Goal: Find specific page/section: Find specific page/section

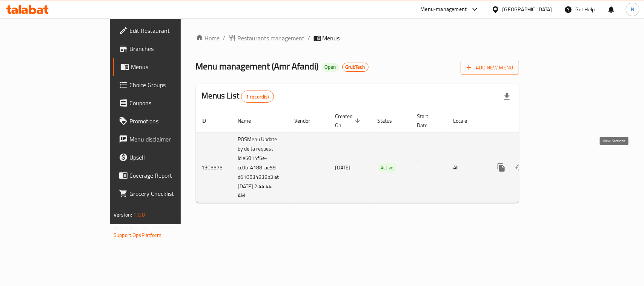
click at [560, 163] on icon "enhanced table" at bounding box center [555, 167] width 9 height 9
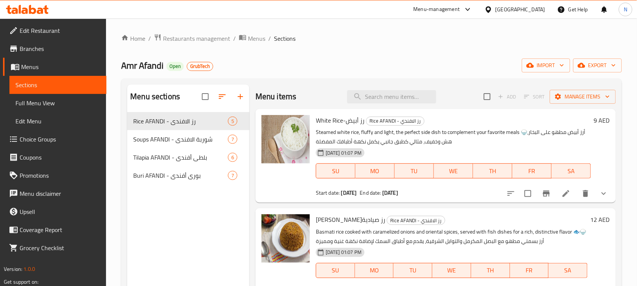
click at [531, 6] on div "[GEOGRAPHIC_DATA]" at bounding box center [520, 9] width 50 height 8
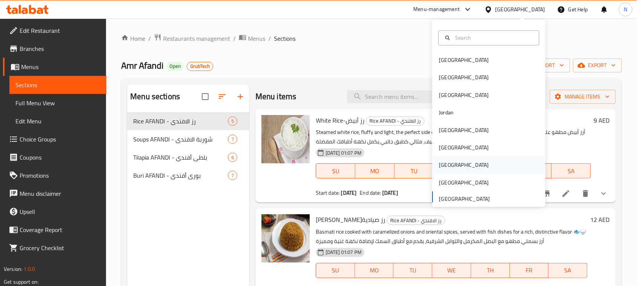
click at [446, 167] on div "[GEOGRAPHIC_DATA]" at bounding box center [464, 165] width 62 height 17
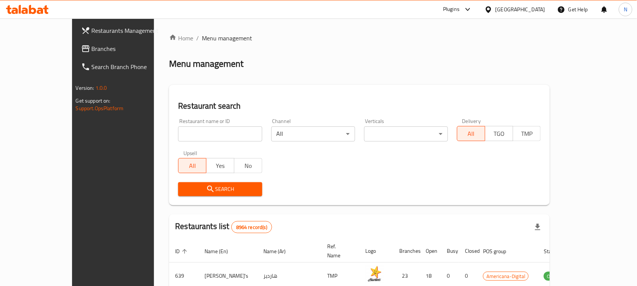
click at [178, 133] on input "search" at bounding box center [220, 133] width 84 height 15
paste input ": Eataly Umm sallal | Doha festival cit"
click at [174, 134] on div "Restaurant name or ID : [GEOGRAPHIC_DATA] | Doha festival cit Restaurant name o…" at bounding box center [220, 130] width 93 height 32
drag, startPoint x: 138, startPoint y: 133, endPoint x: 127, endPoint y: 135, distance: 11.1
click at [174, 135] on div "Restaurant name or ID : [GEOGRAPHIC_DATA] | Doha festival cit Restaurant name o…" at bounding box center [220, 130] width 93 height 32
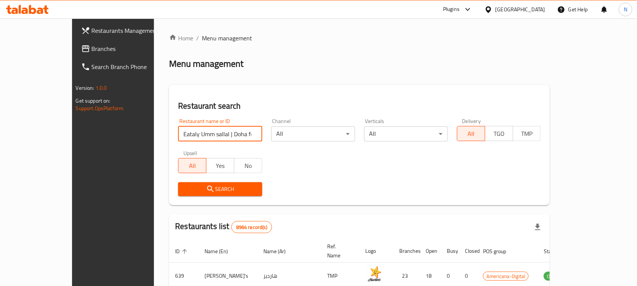
drag, startPoint x: 151, startPoint y: 135, endPoint x: 320, endPoint y: 134, distance: 168.6
click at [320, 134] on div "Restaurant name or ID Eataly [GEOGRAPHIC_DATA] | Doha festival cit Restaurant n…" at bounding box center [360, 157] width 372 height 87
type input "Eataly"
click button "Search" at bounding box center [220, 189] width 84 height 14
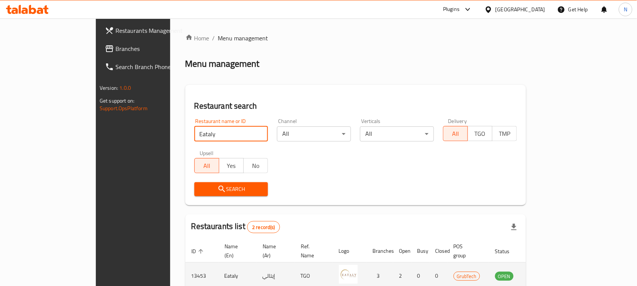
scroll to position [47, 0]
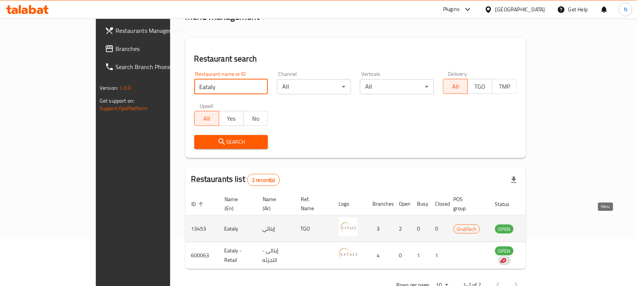
click at [543, 226] on icon "enhanced table" at bounding box center [539, 229] width 8 height 6
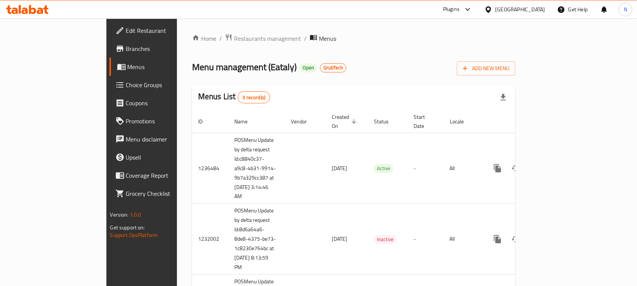
click at [126, 45] on span "Branches" at bounding box center [166, 48] width 81 height 9
